Goal: Information Seeking & Learning: Check status

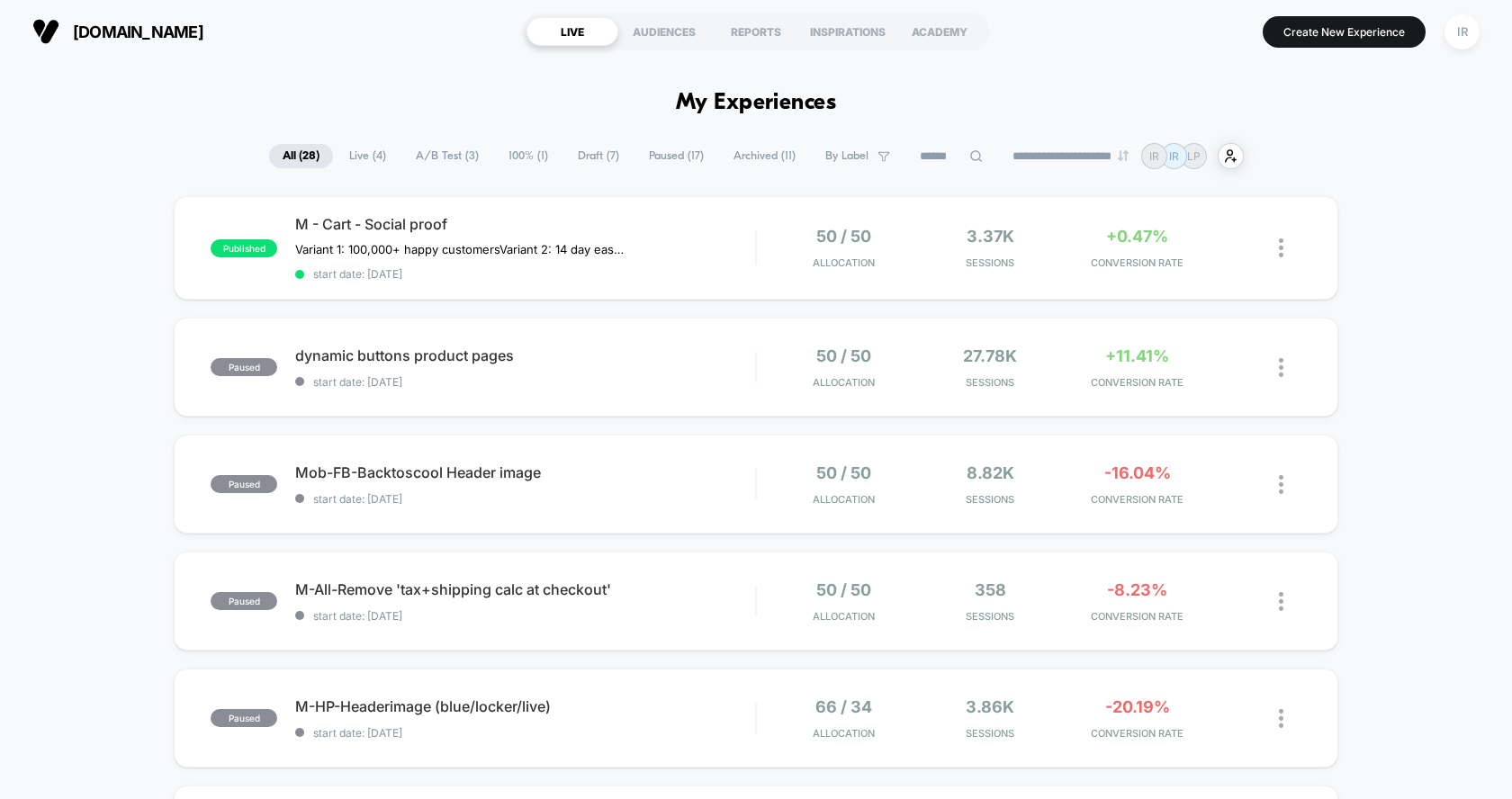
click at [362, 167] on span "Live ( 4 )" at bounding box center [367, 156] width 64 height 24
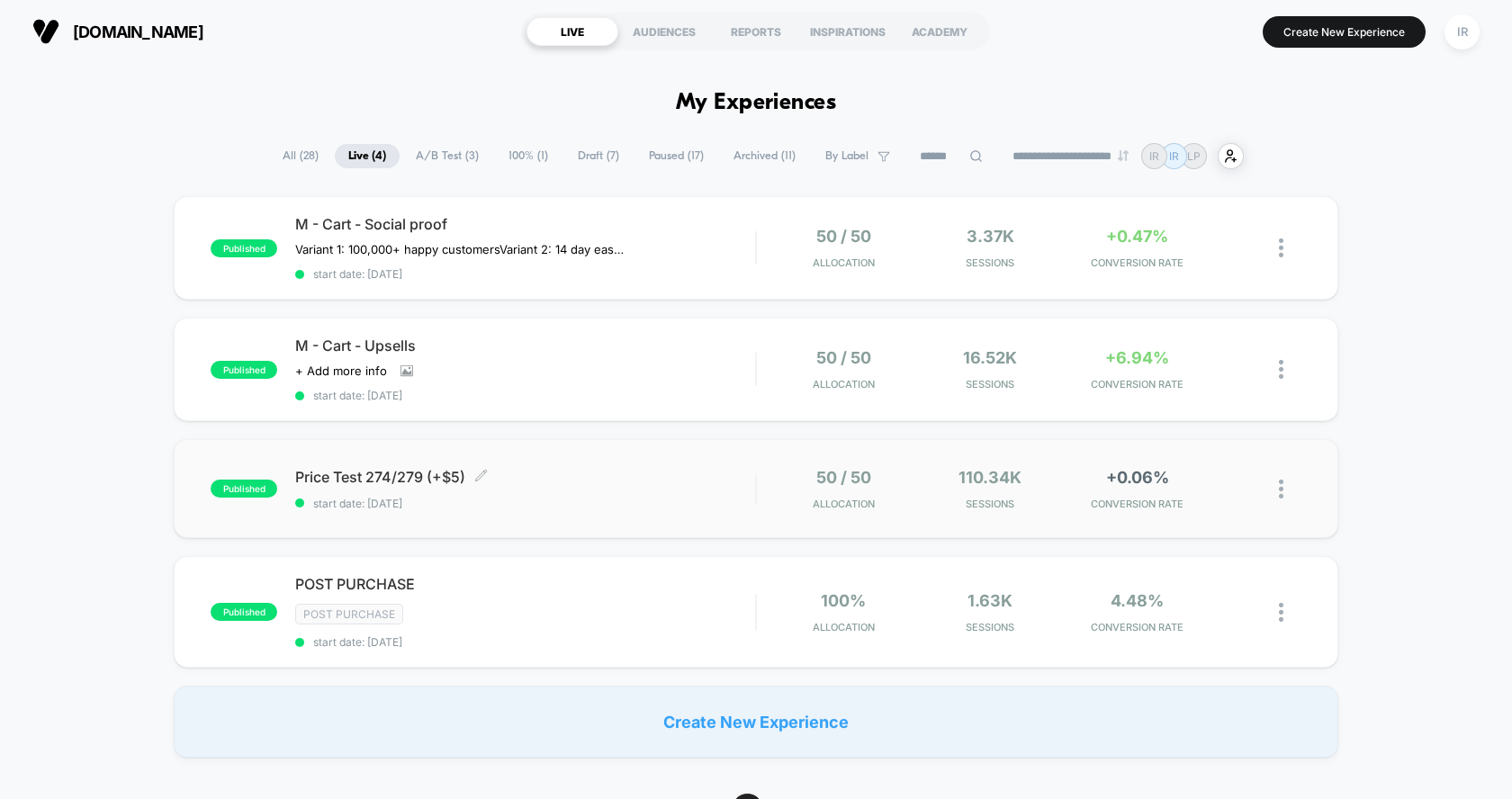
click at [581, 468] on span "Price Test 274/279 (+$5) Click to edit experience details" at bounding box center [525, 476] width 460 height 18
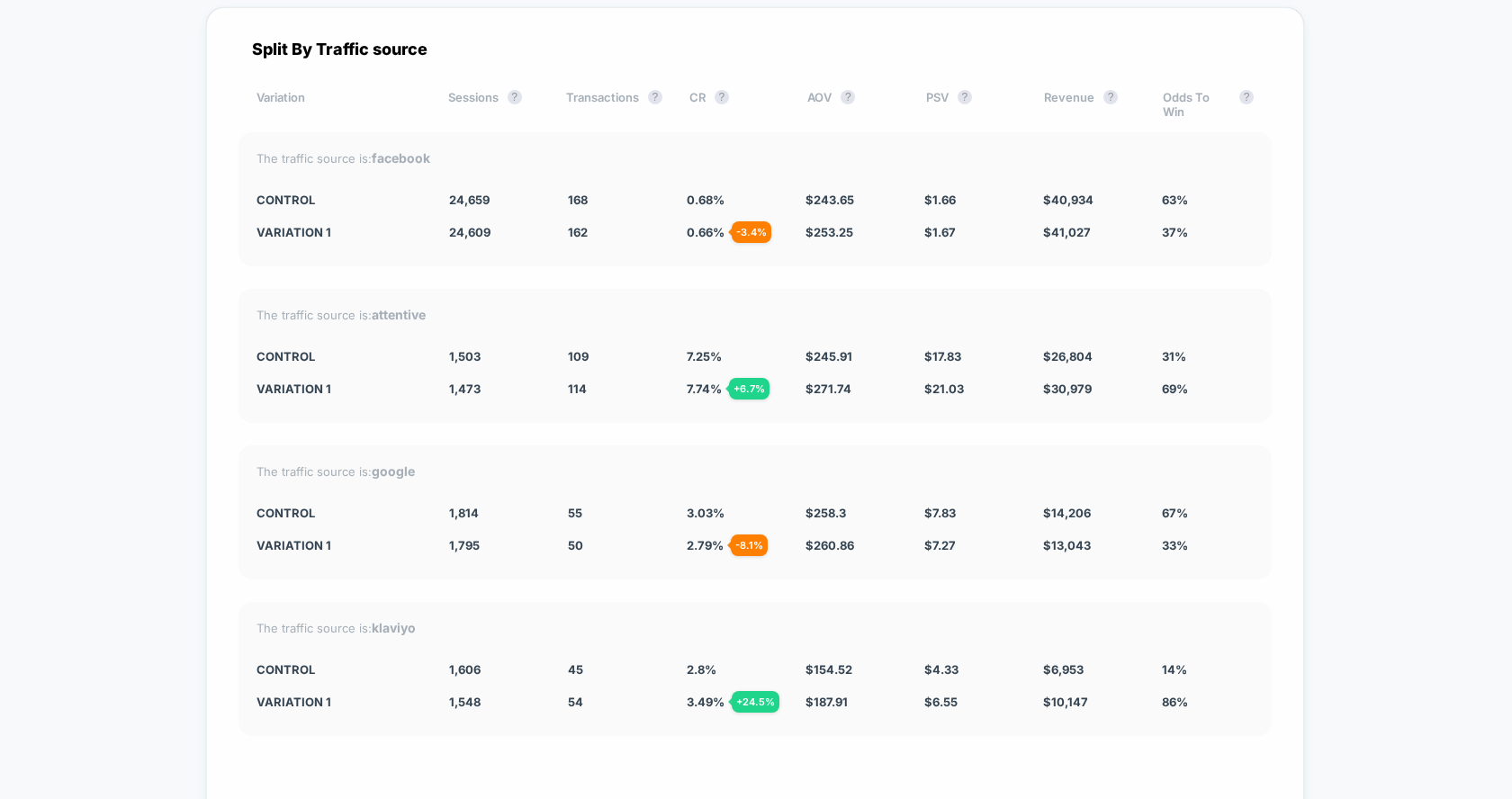
scroll to position [4619, 0]
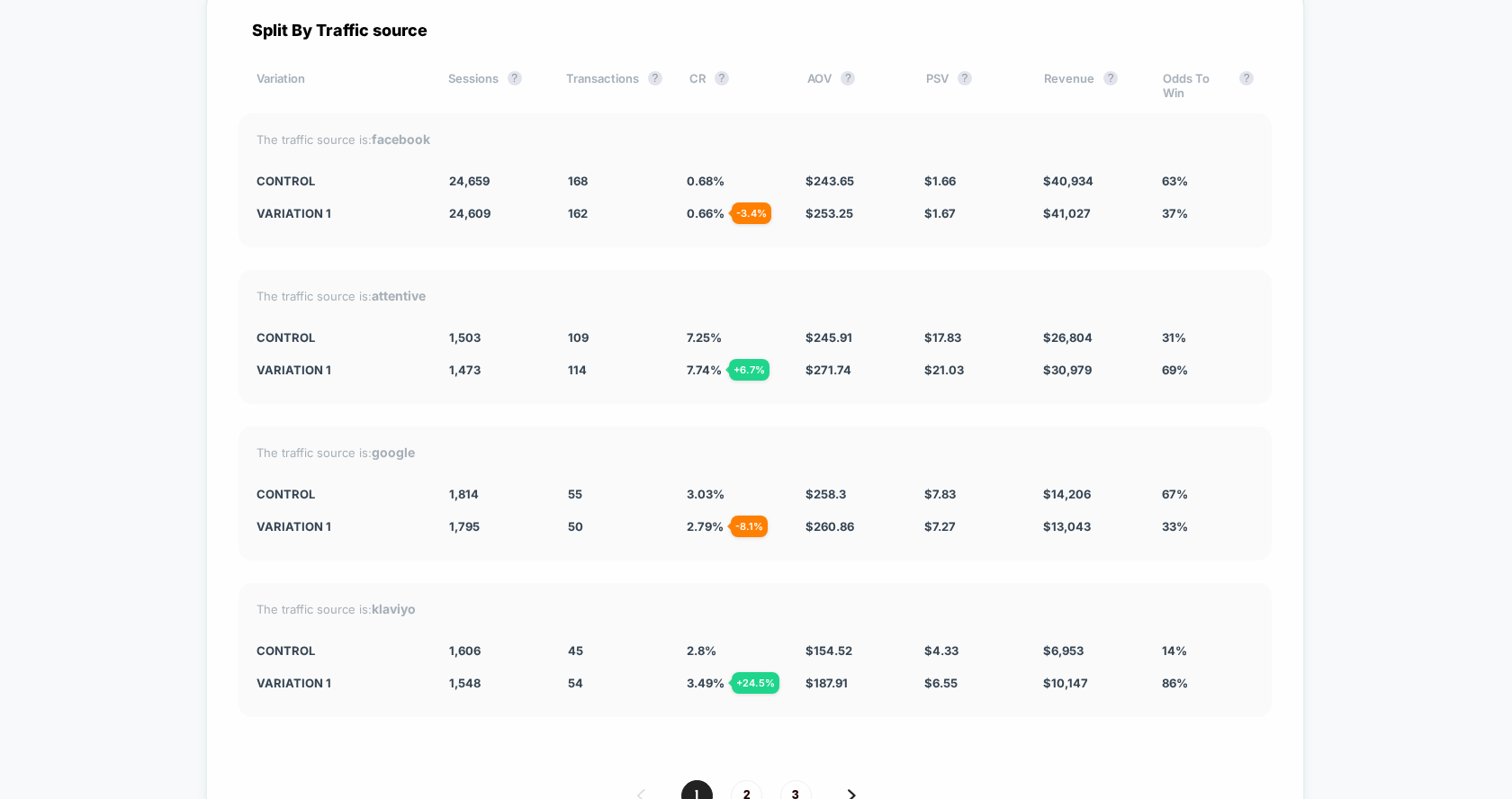
drag, startPoint x: 1134, startPoint y: 170, endPoint x: 1143, endPoint y: 328, distance: 158.3
click at [1143, 328] on div "Split By Traffic source Variation Sessions ? Transactions ? CR ? AOV ? PSV ? Re…" at bounding box center [754, 432] width 1098 height 888
click at [1143, 328] on div "The traffic source is: attentive CONTROL 1,503 109 7.25 % $ 245.91 $ 17.83 $ 26…" at bounding box center [754, 336] width 1033 height 134
drag, startPoint x: 1143, startPoint y: 328, endPoint x: 1143, endPoint y: 614, distance: 286.0
click at [1143, 614] on div "Split By Traffic source Variation Sessions ? Transactions ? CR ? AOV ? PSV ? Re…" at bounding box center [754, 432] width 1098 height 888
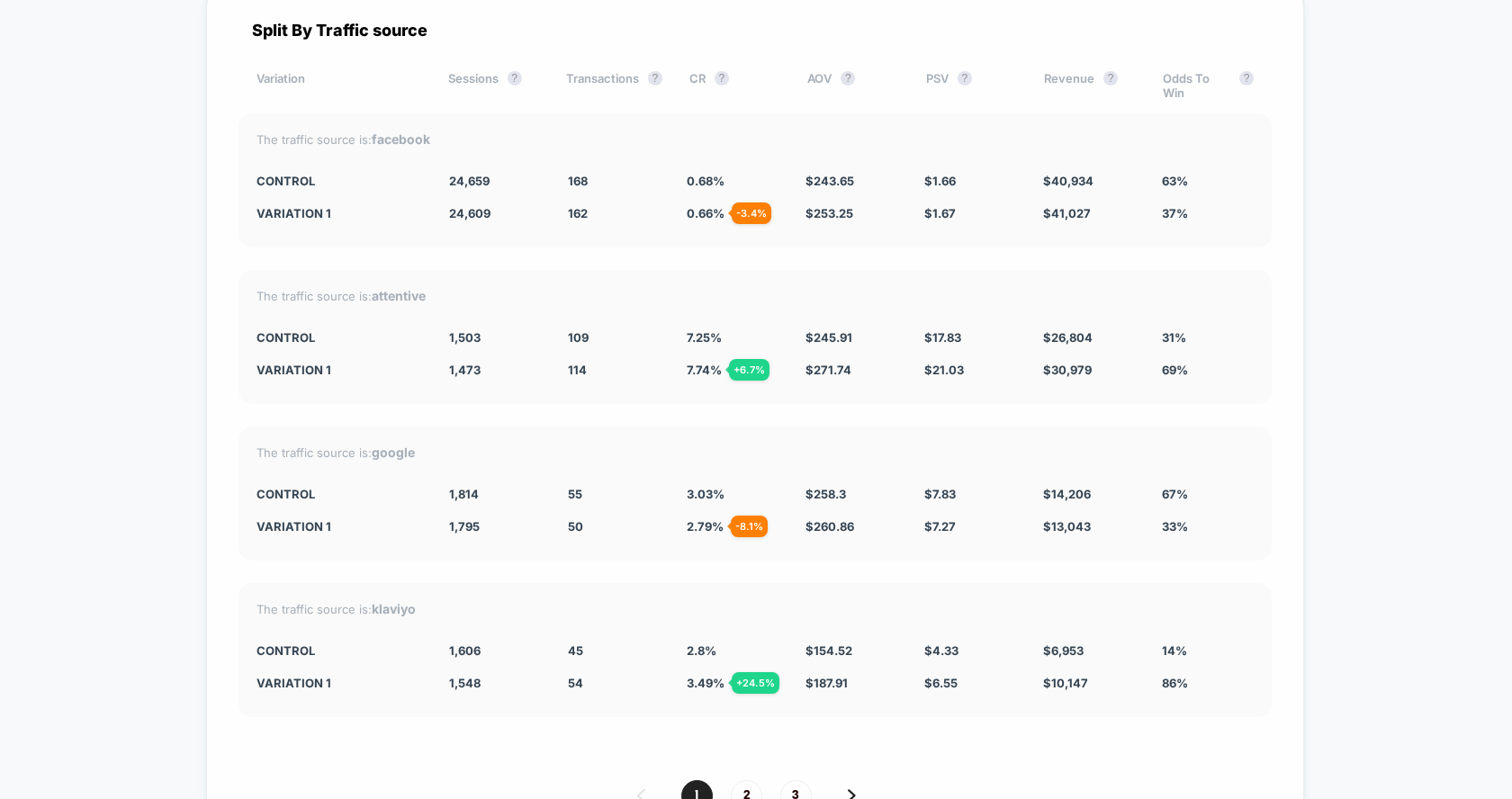
click at [1143, 614] on div "The traffic source is: klaviyo CONTROL 1,606 45 2.8 % $ 154.52 $ 4.33 $ 6,953 1…" at bounding box center [754, 650] width 1033 height 134
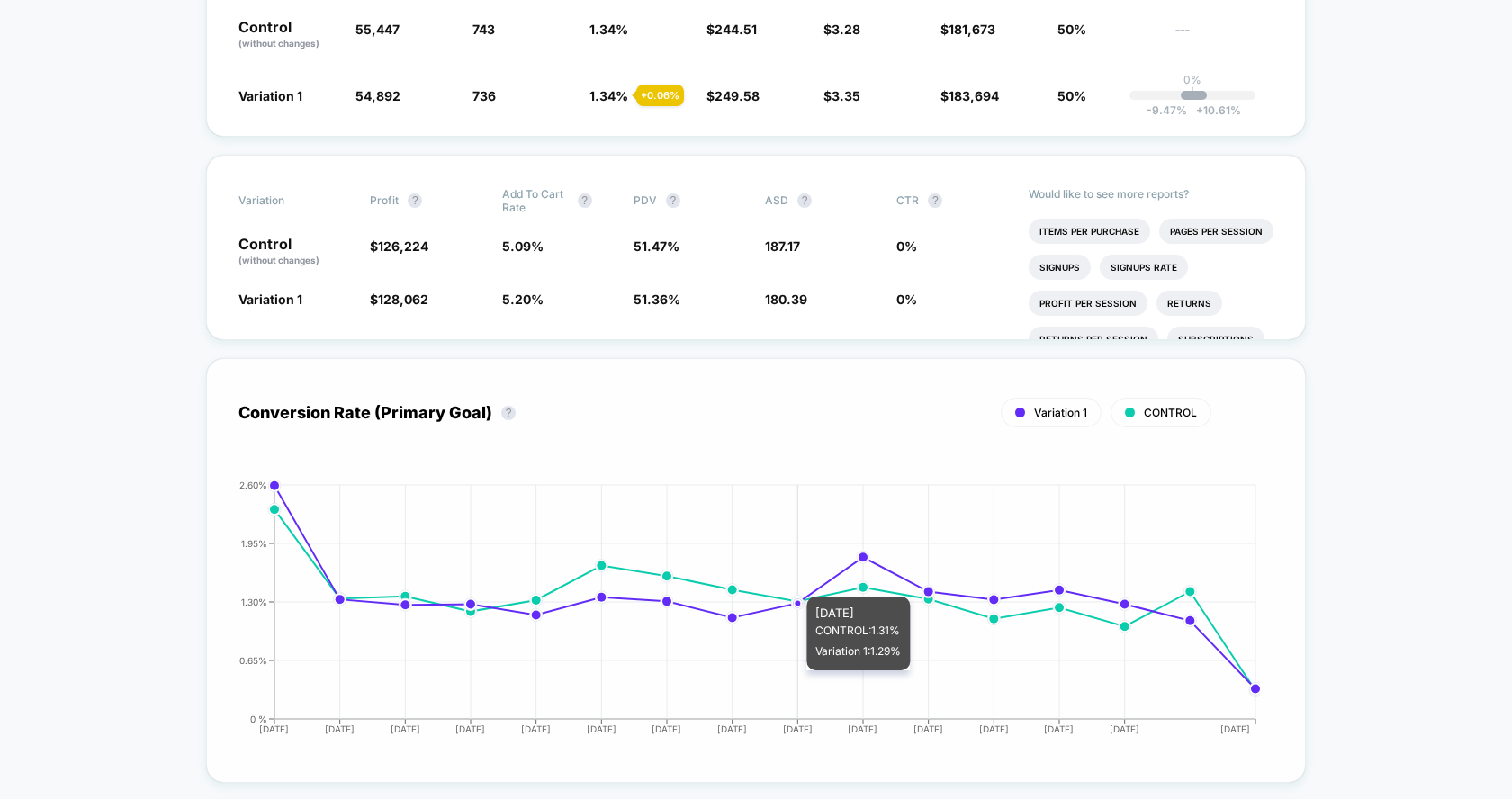
scroll to position [0, 0]
